Goal: Task Accomplishment & Management: Manage account settings

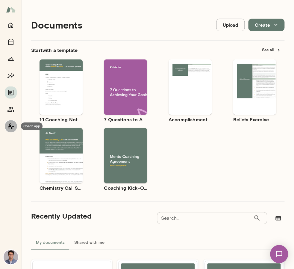
click at [10, 127] on icon "Coach app" at bounding box center [10, 125] width 7 height 7
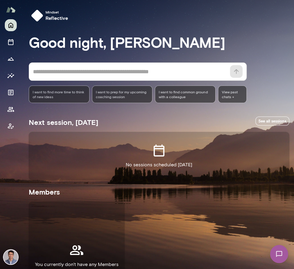
click at [12, 255] on img at bounding box center [11, 256] width 14 height 14
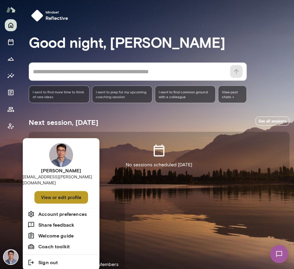
click at [59, 191] on button "View or edit profile" at bounding box center [61, 197] width 54 height 13
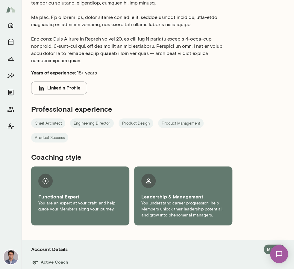
scroll to position [318, 0]
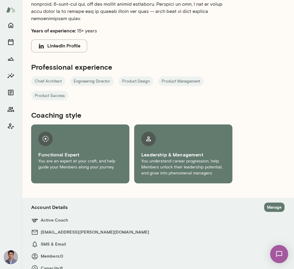
click at [276, 202] on button "Manage" at bounding box center [274, 206] width 20 height 9
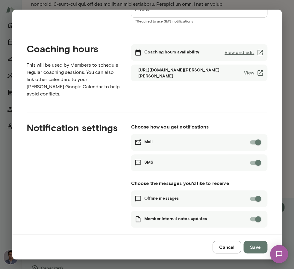
scroll to position [89, 0]
click at [224, 248] on button "Cancel" at bounding box center [227, 246] width 28 height 13
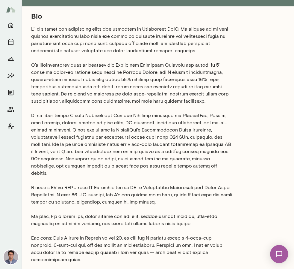
scroll to position [77, 0]
